Goal: Task Accomplishment & Management: Complete application form

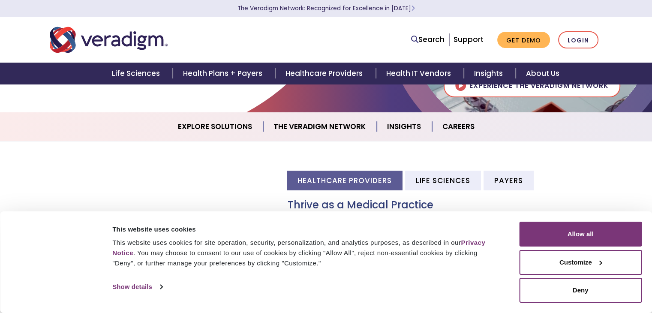
scroll to position [183, 0]
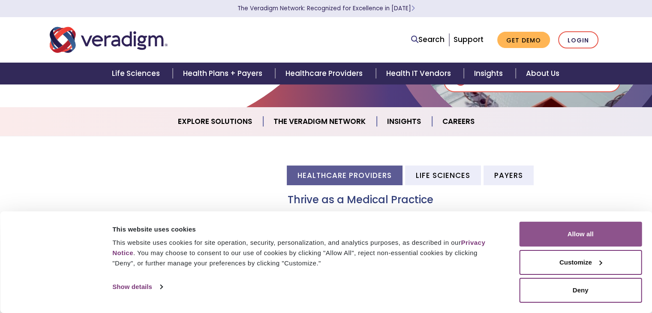
click at [604, 241] on button "Allow all" at bounding box center [580, 234] width 123 height 25
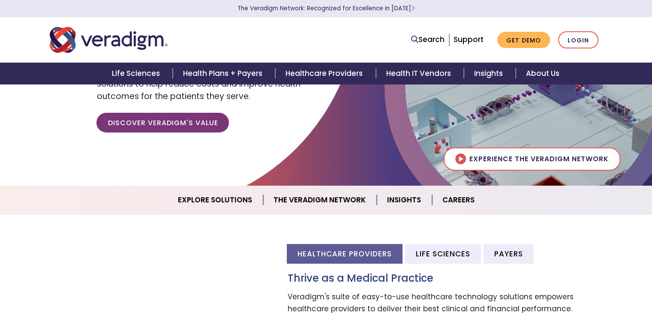
scroll to position [105, 0]
click at [453, 199] on link "Careers" at bounding box center [458, 200] width 53 height 22
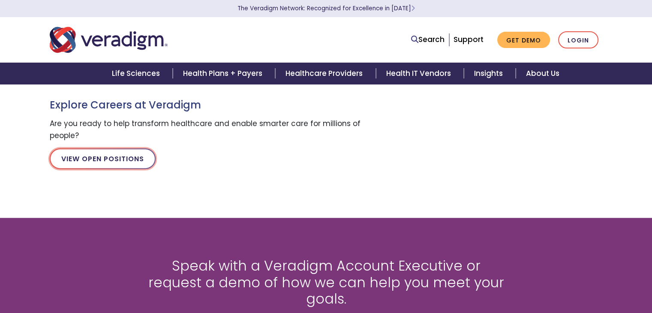
click at [90, 156] on link "View Open Positions" at bounding box center [103, 158] width 106 height 21
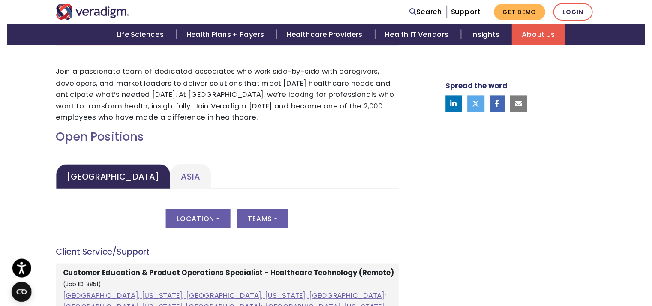
scroll to position [324, 0]
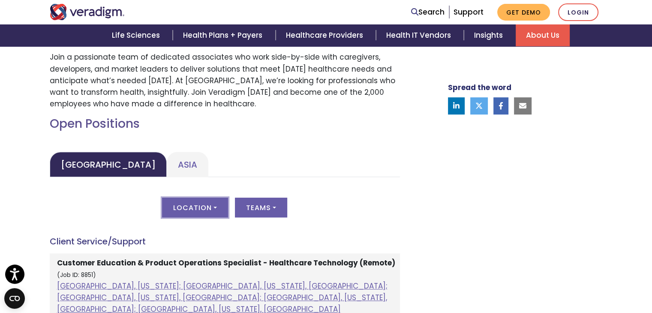
click at [217, 210] on button "Location" at bounding box center [195, 208] width 66 height 20
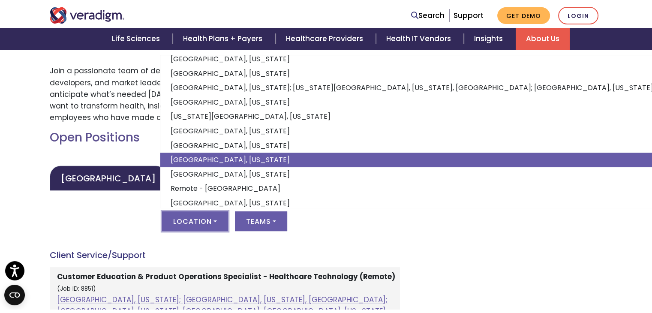
scroll to position [102, 0]
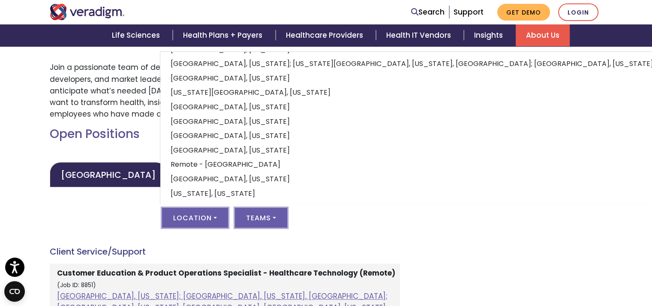
click at [280, 216] on button "Teams" at bounding box center [261, 218] width 52 height 20
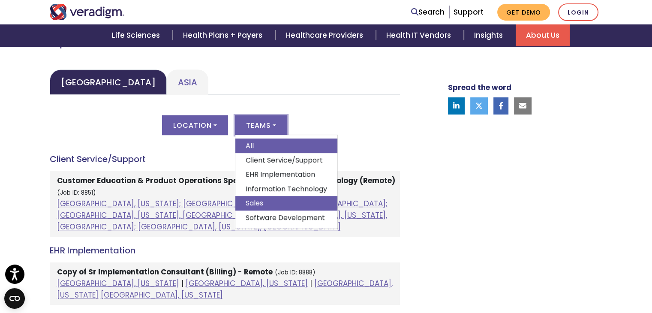
scroll to position [407, 0]
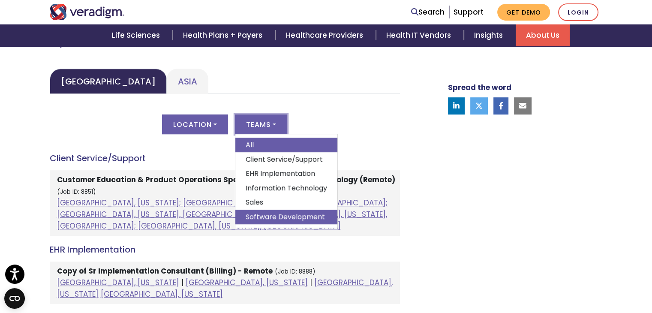
click at [309, 221] on link "Software Development" at bounding box center [286, 217] width 102 height 15
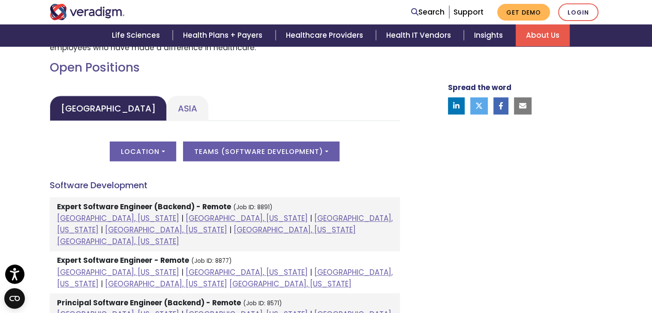
scroll to position [380, 0]
click at [167, 105] on link "Asia" at bounding box center [188, 108] width 42 height 25
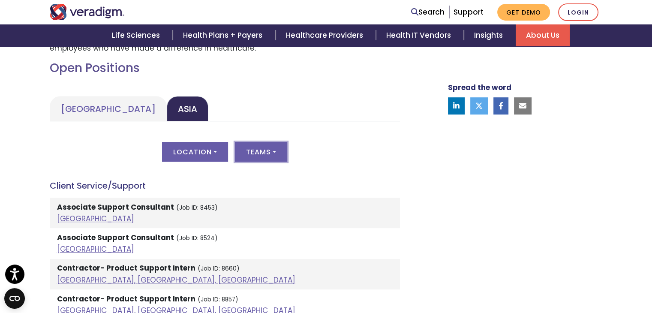
click at [257, 150] on button "Teams" at bounding box center [261, 152] width 52 height 20
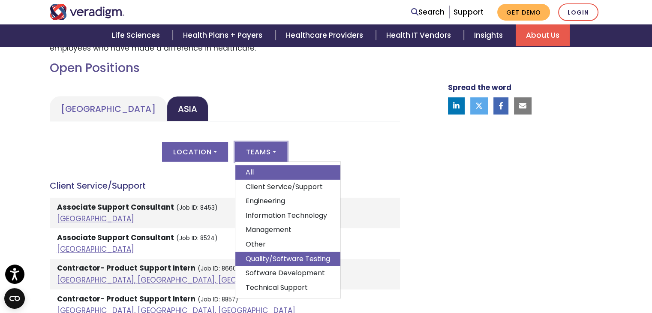
click at [288, 261] on link "Quality/Software Testing" at bounding box center [287, 258] width 105 height 15
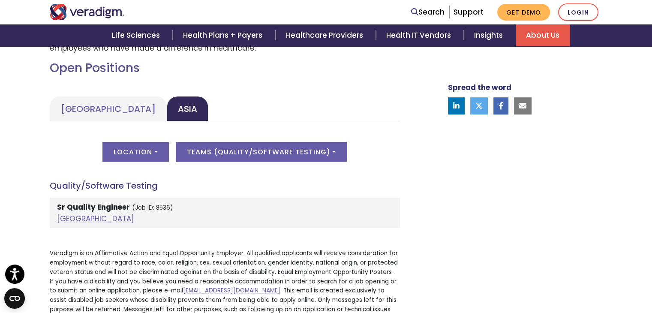
click at [75, 206] on strong "Sr Quality Engineer" at bounding box center [93, 207] width 73 height 10
click at [120, 206] on strong "Sr Quality Engineer" at bounding box center [93, 207] width 73 height 10
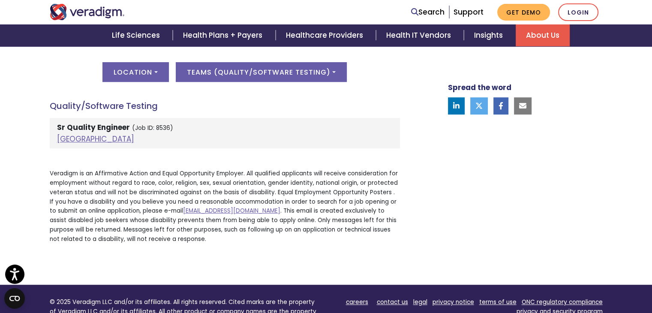
scroll to position [455, 0]
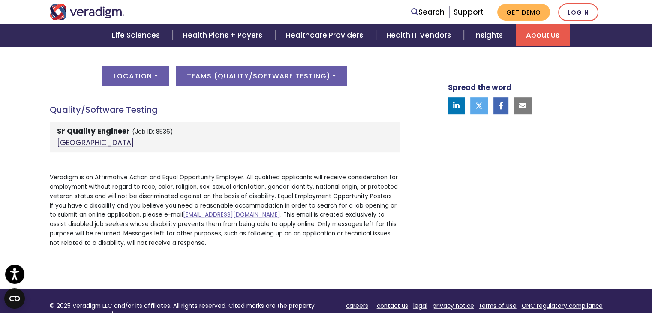
click at [66, 140] on link "India" at bounding box center [95, 143] width 77 height 10
